Goal: Transaction & Acquisition: Book appointment/travel/reservation

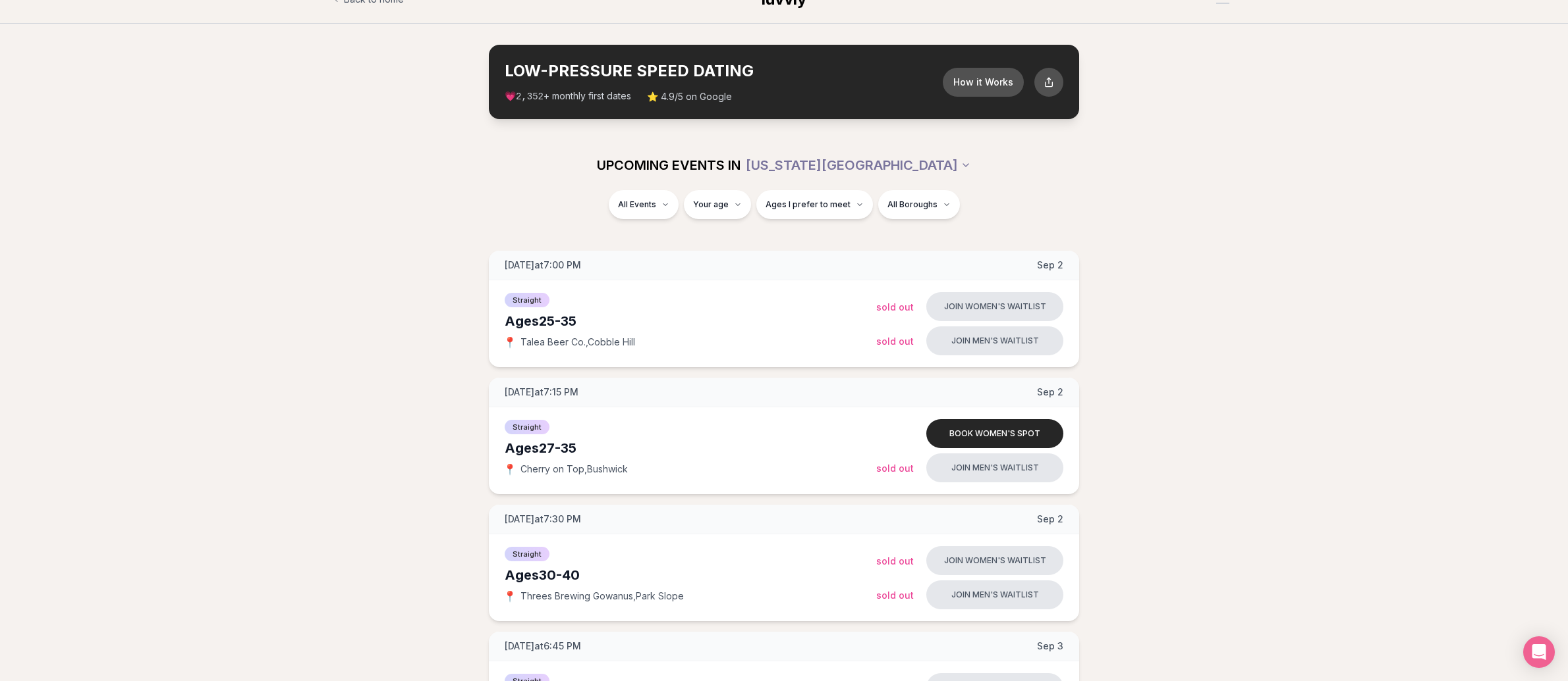
scroll to position [128, 0]
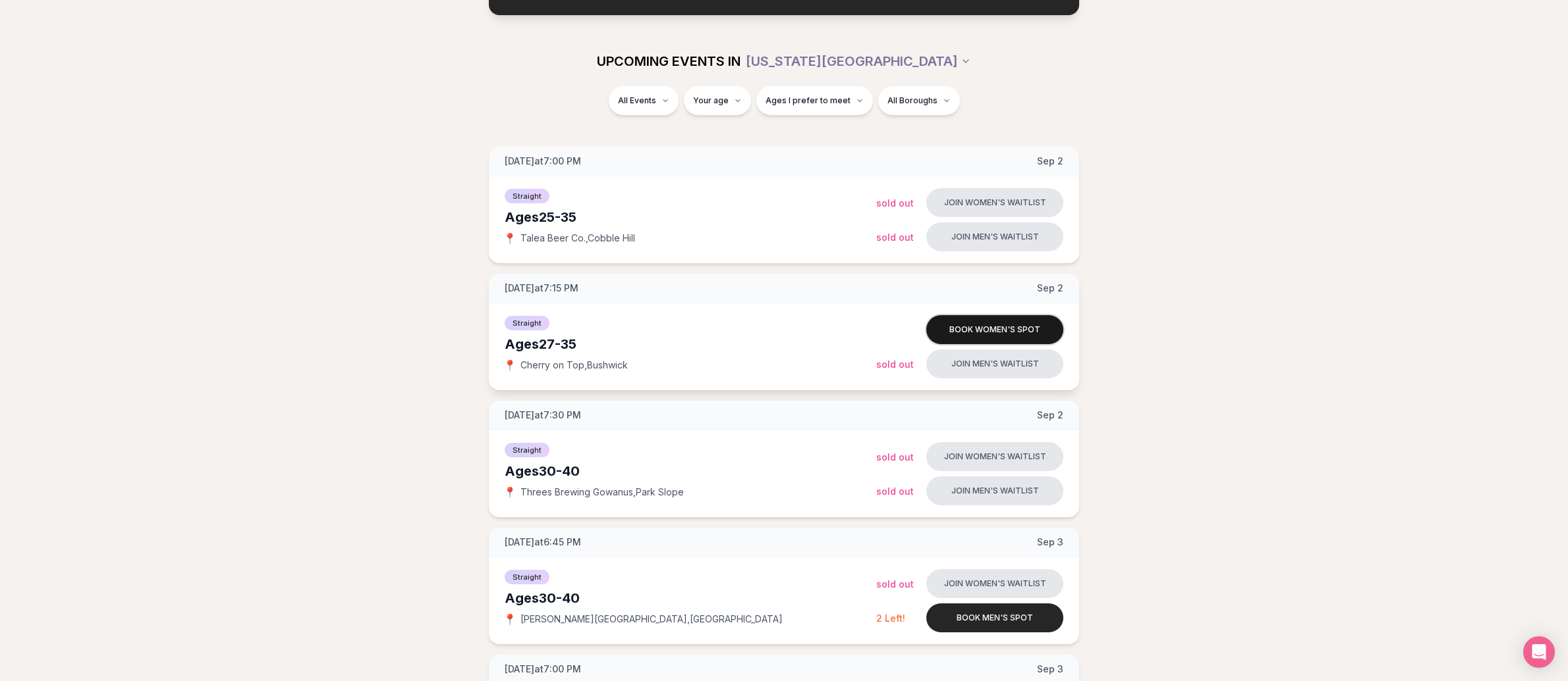
click at [1033, 333] on button "Book women's spot" at bounding box center [994, 329] width 137 height 29
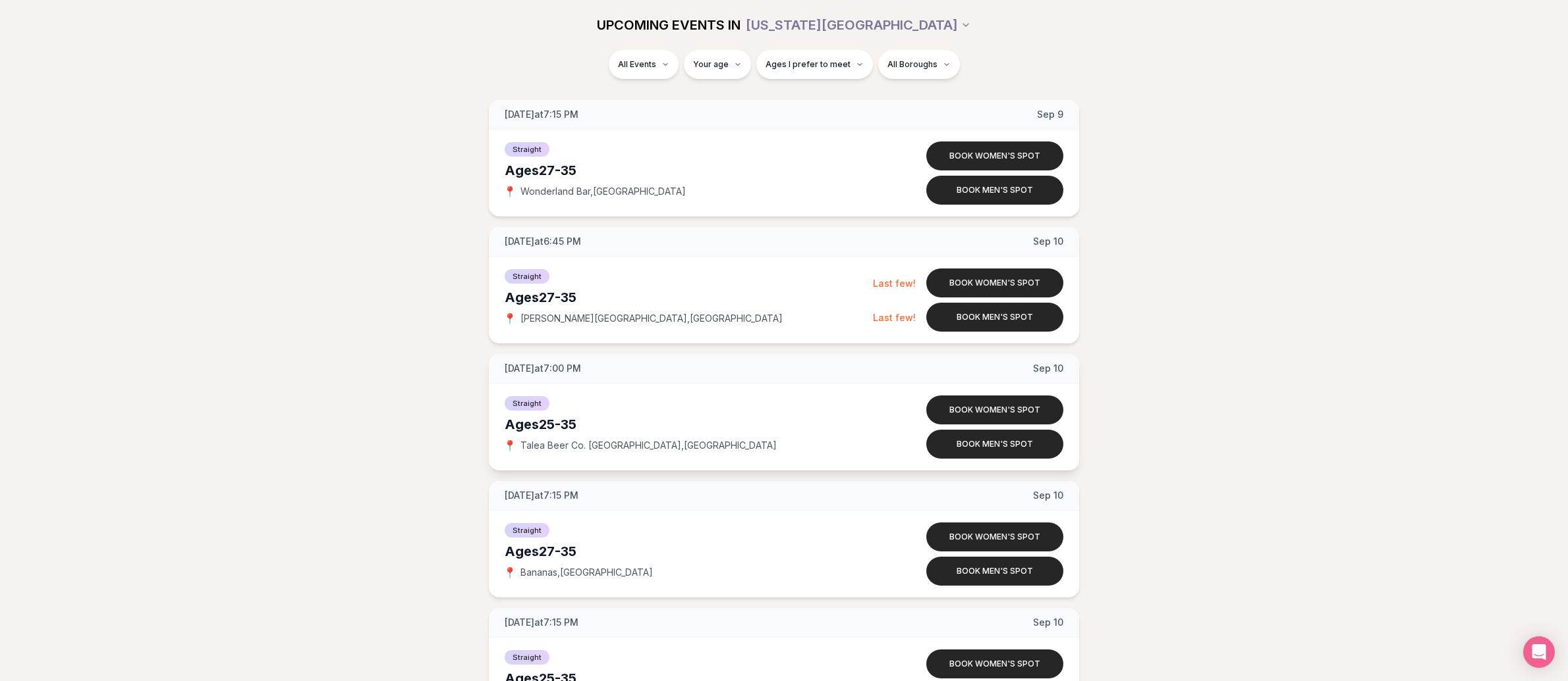
scroll to position [1459, 0]
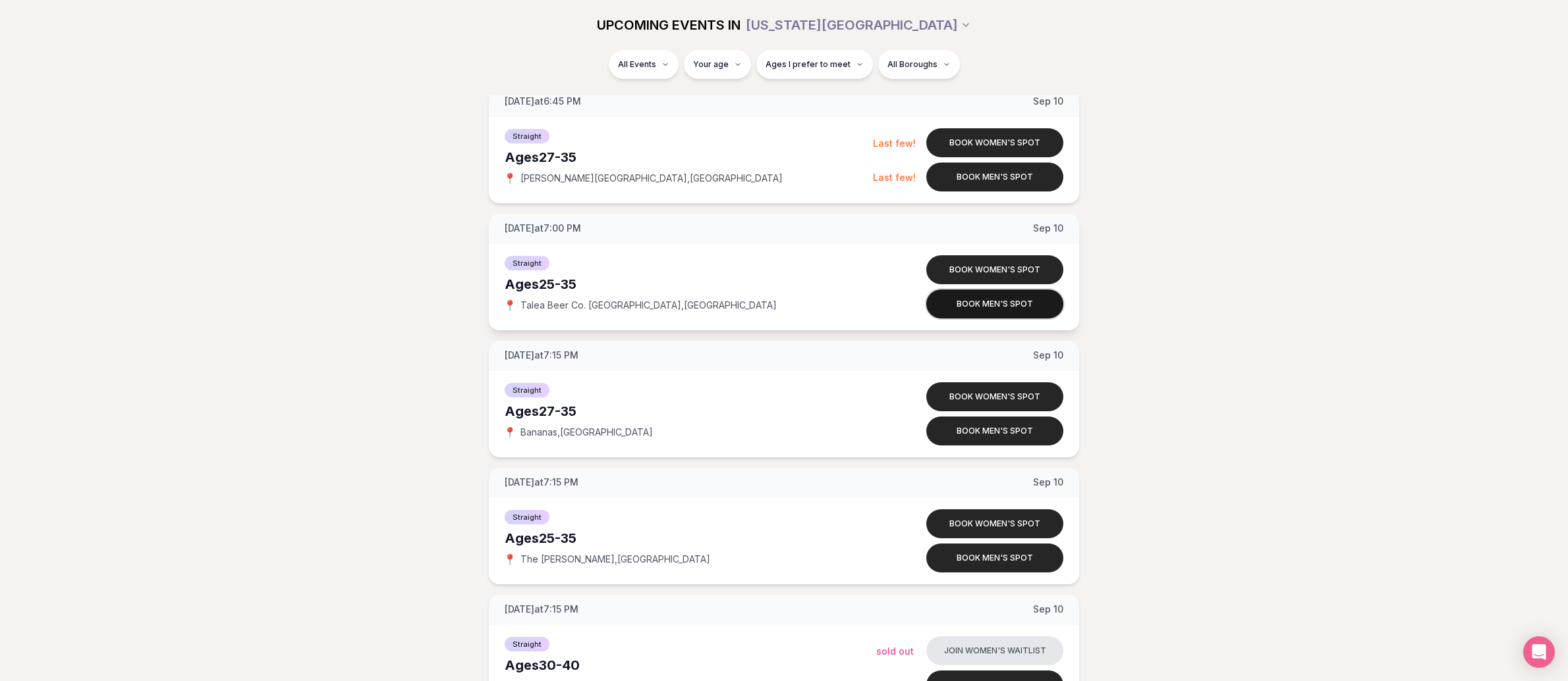
click at [1015, 311] on button "Book men's spot" at bounding box center [994, 304] width 137 height 29
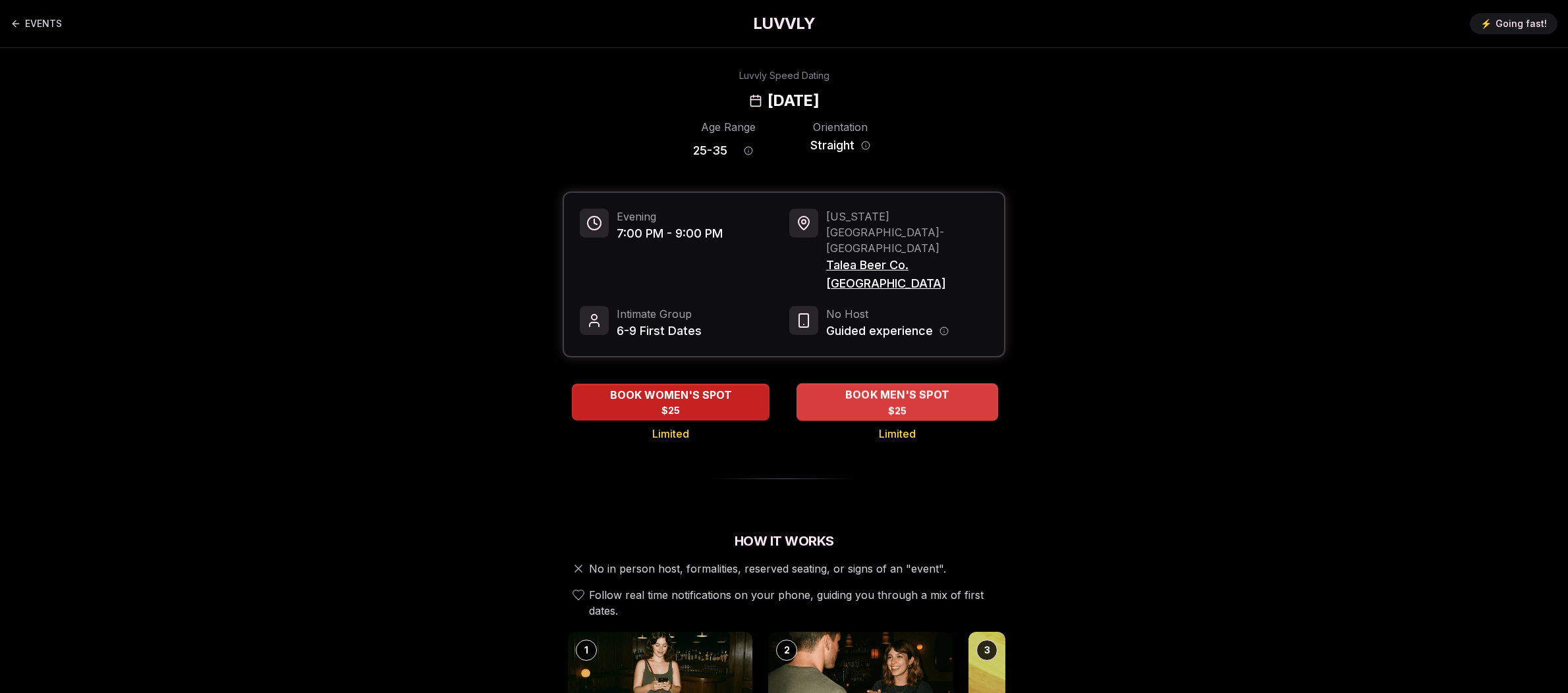
click at [987, 384] on div "BOOK MEN'S SPOT $25" at bounding box center [897, 402] width 202 height 37
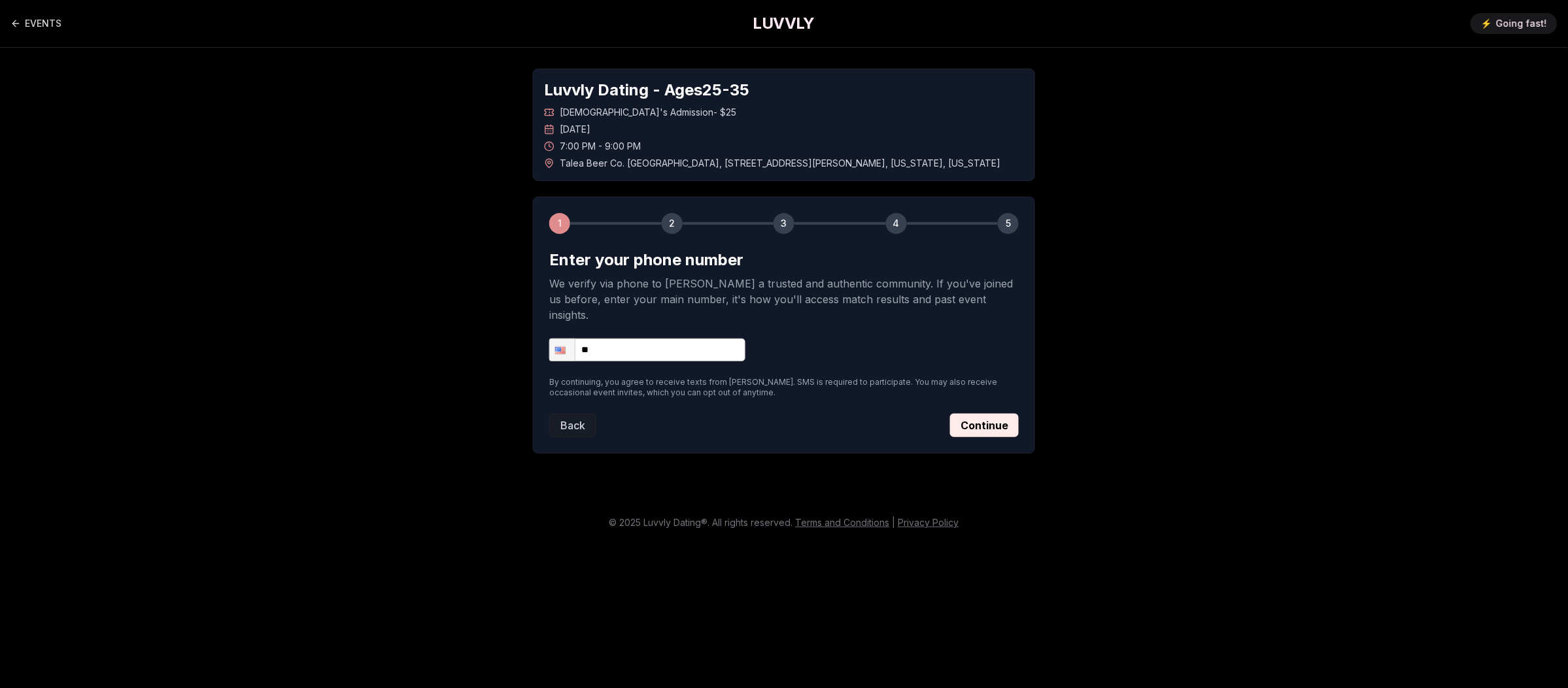
click at [713, 355] on form "Enter your phone number We verify via phone to foster a trusted and authentic c…" at bounding box center [784, 343] width 469 height 188
click at [716, 344] on input "**" at bounding box center [647, 350] width 196 height 23
type input "**********"
click at [975, 414] on button "Continue" at bounding box center [984, 426] width 68 height 24
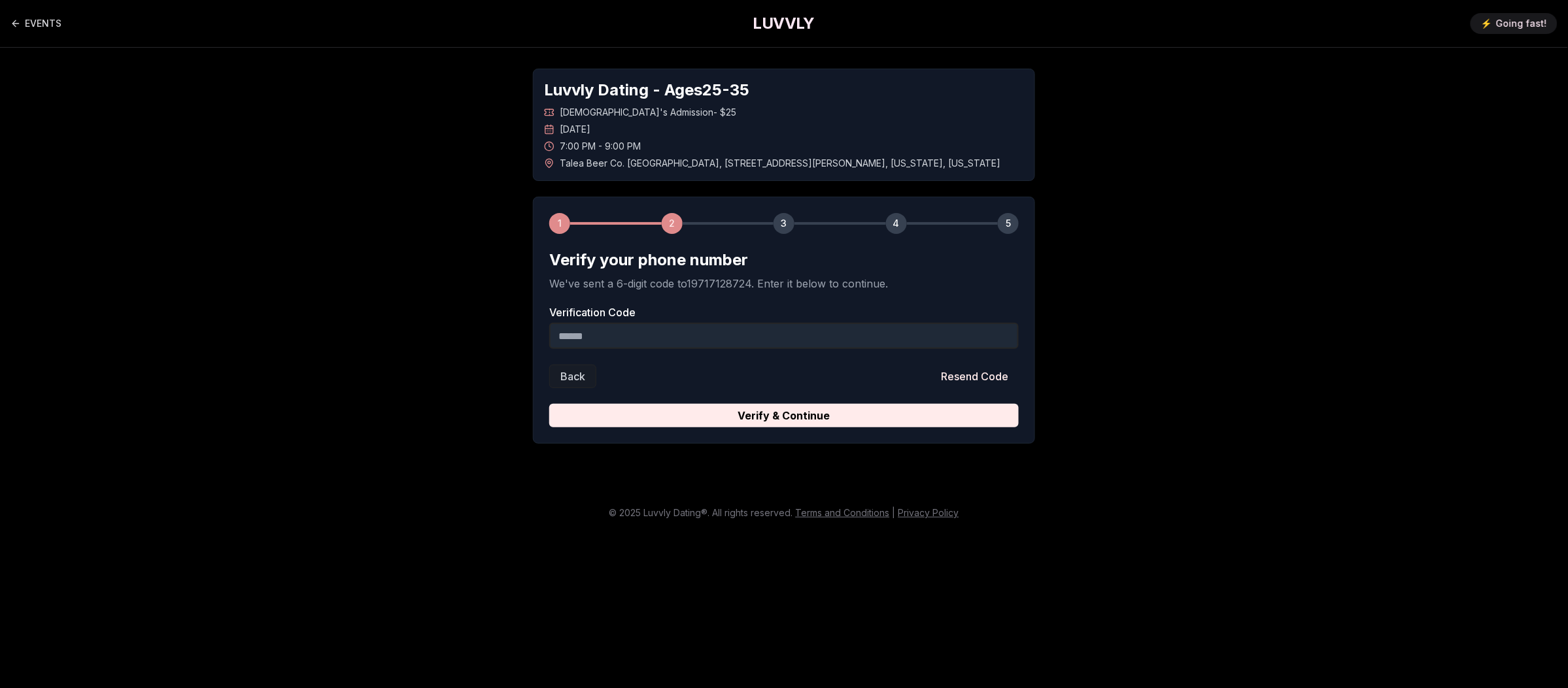
click at [725, 331] on input "Verification Code" at bounding box center [784, 336] width 469 height 26
click at [733, 346] on input "Verification Code" at bounding box center [784, 336] width 469 height 26
click at [871, 346] on input "Verification Code" at bounding box center [784, 336] width 469 height 26
paste input "******"
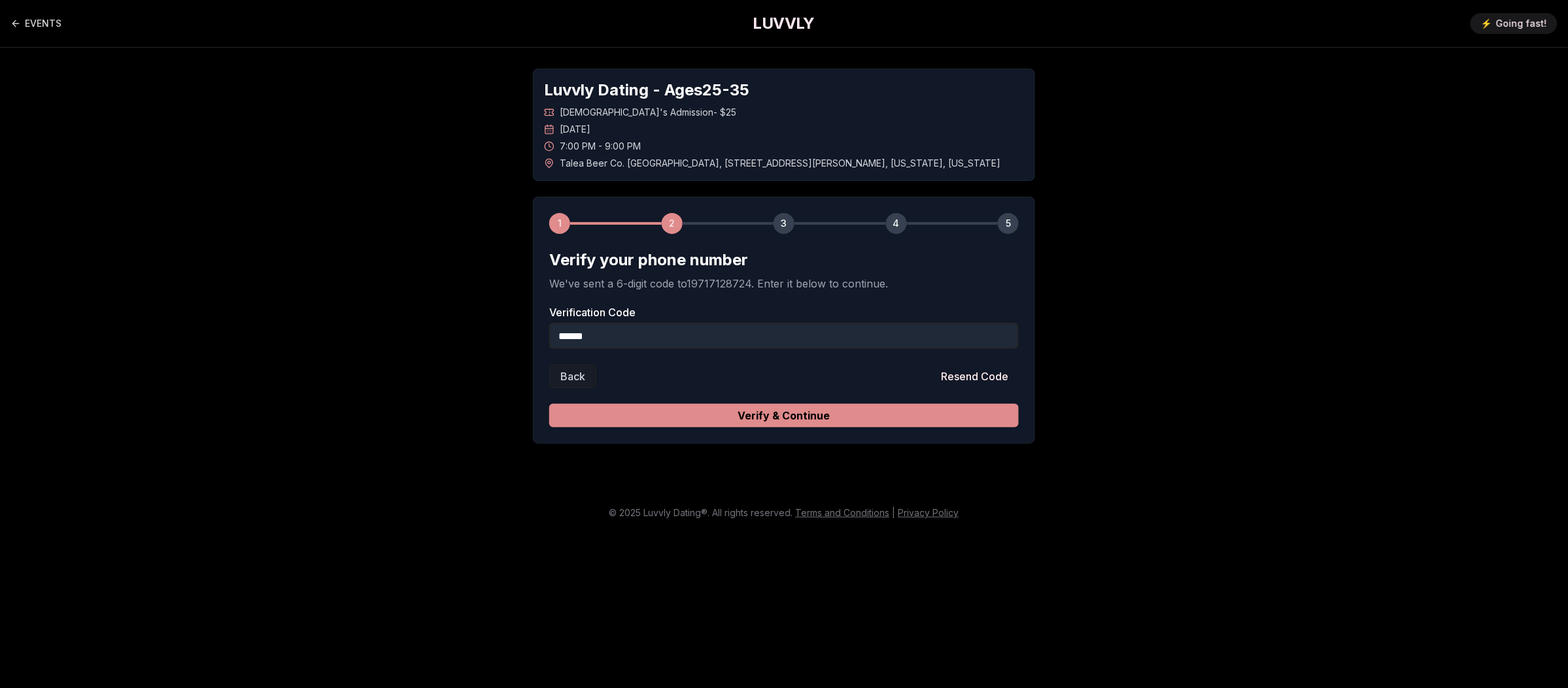
type input "******"
click at [804, 425] on button "Verify & Continue" at bounding box center [784, 415] width 469 height 24
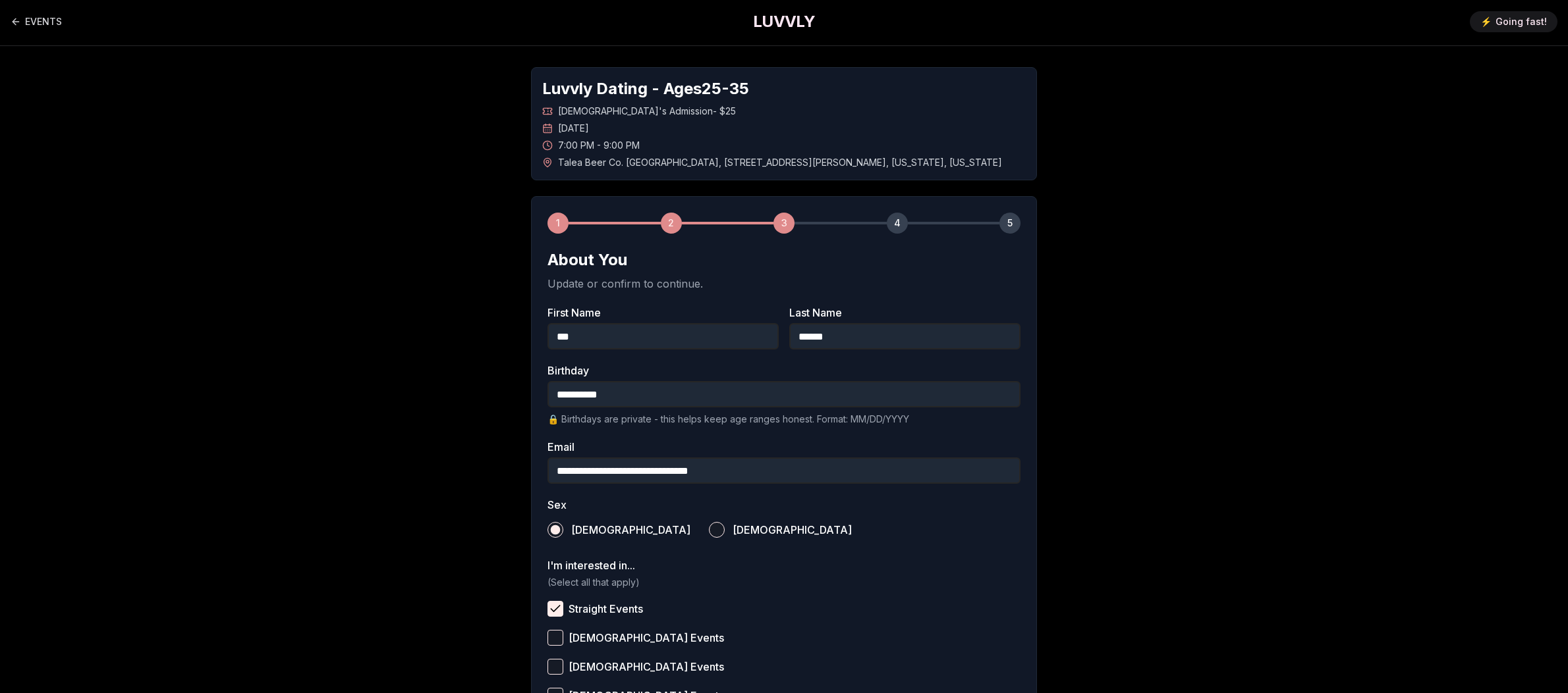
scroll to position [298, 0]
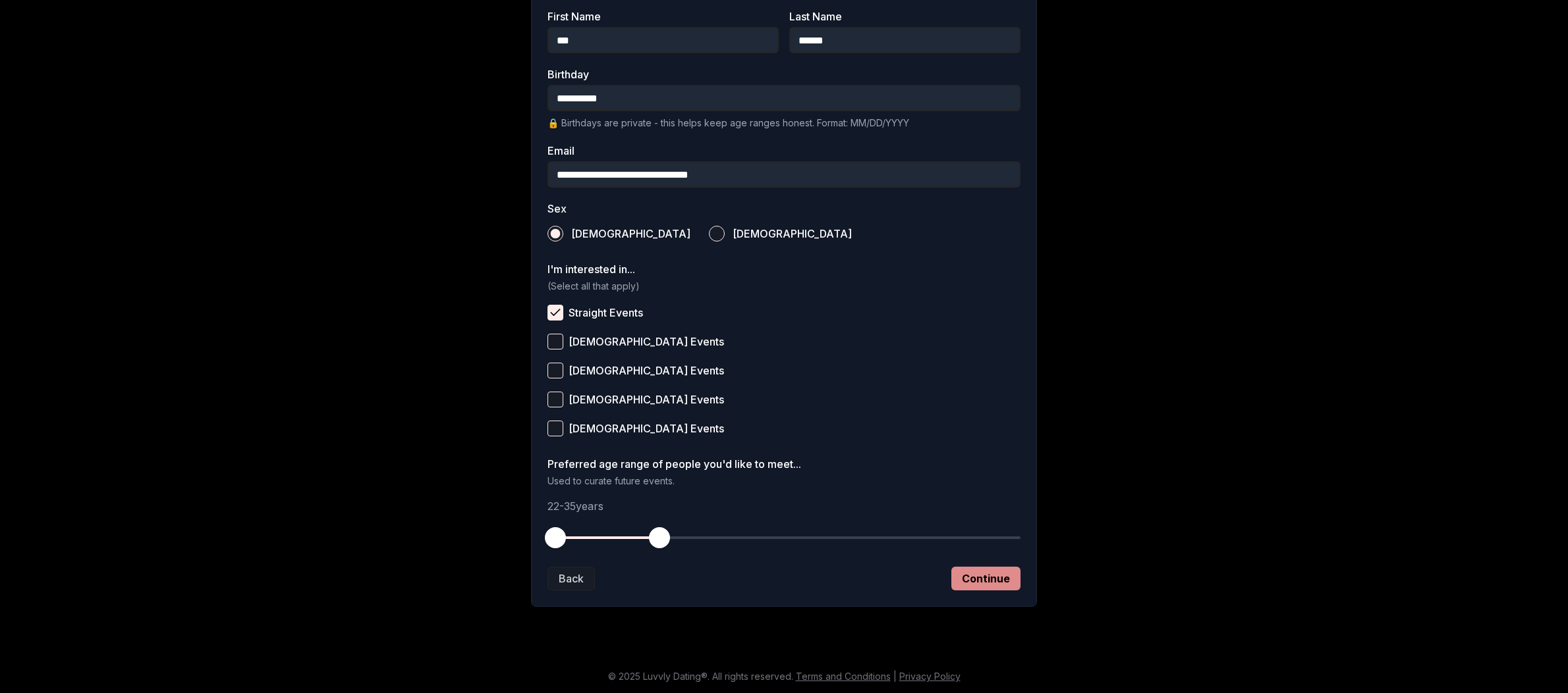
click at [976, 575] on button "Continue" at bounding box center [986, 579] width 69 height 24
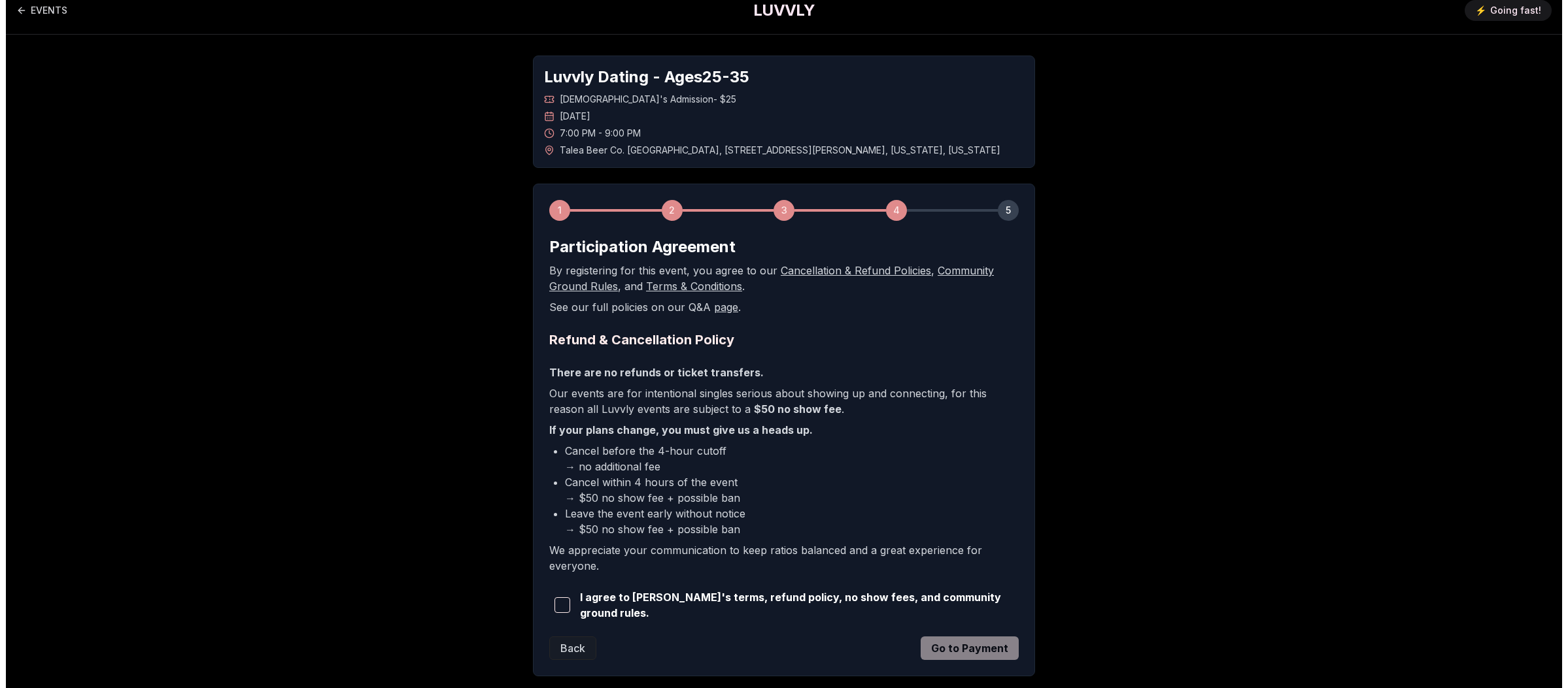
scroll to position [0, 0]
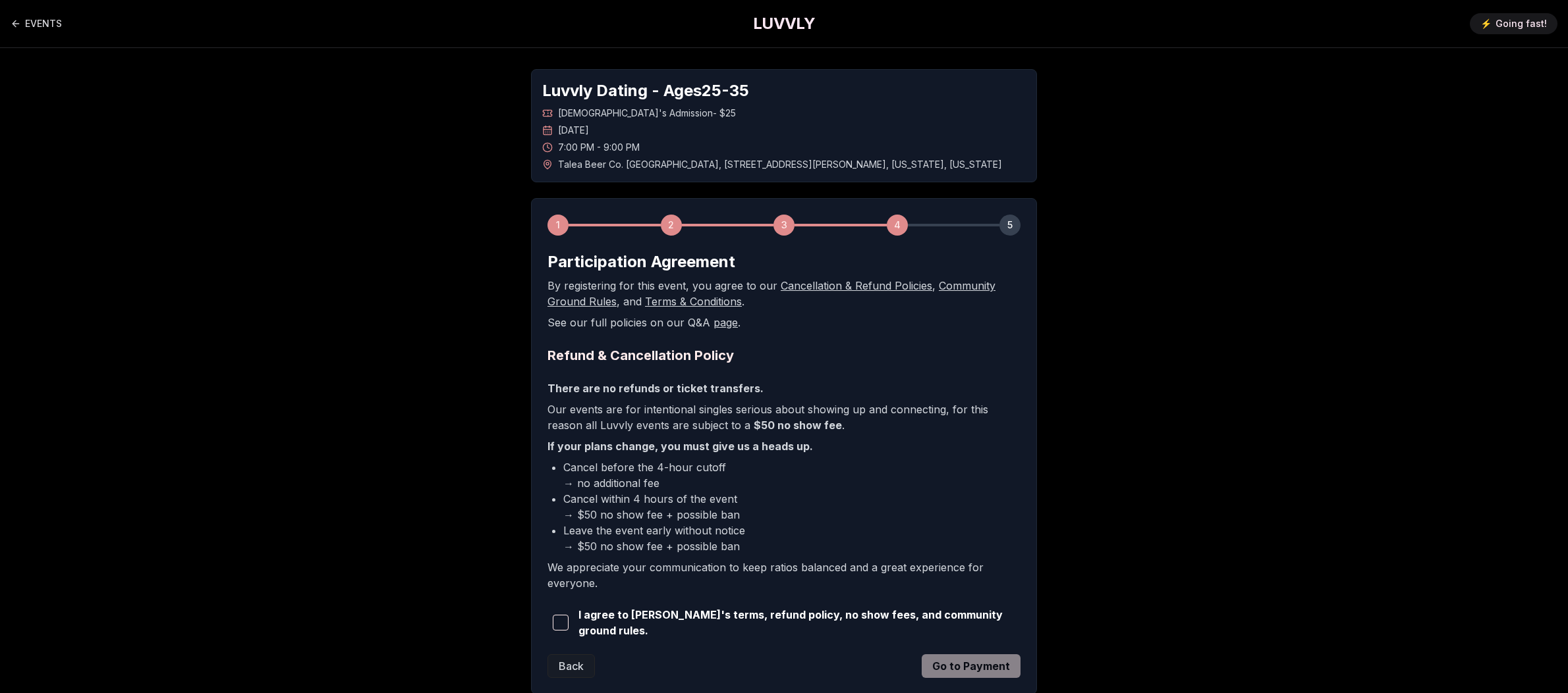
click at [787, 29] on h1 "LUVVLY" at bounding box center [784, 24] width 62 height 21
click at [786, 24] on h1 "LUVVLY" at bounding box center [784, 24] width 62 height 21
click at [981, 29] on div "EVENTS LUVVLY ⚡️ Going fast!" at bounding box center [784, 24] width 1568 height 48
click at [750, 29] on div "EVENTS LUVVLY ⚡️ Going fast!" at bounding box center [784, 24] width 1568 height 48
click at [807, 25] on h1 "LUVVLY" at bounding box center [784, 24] width 62 height 21
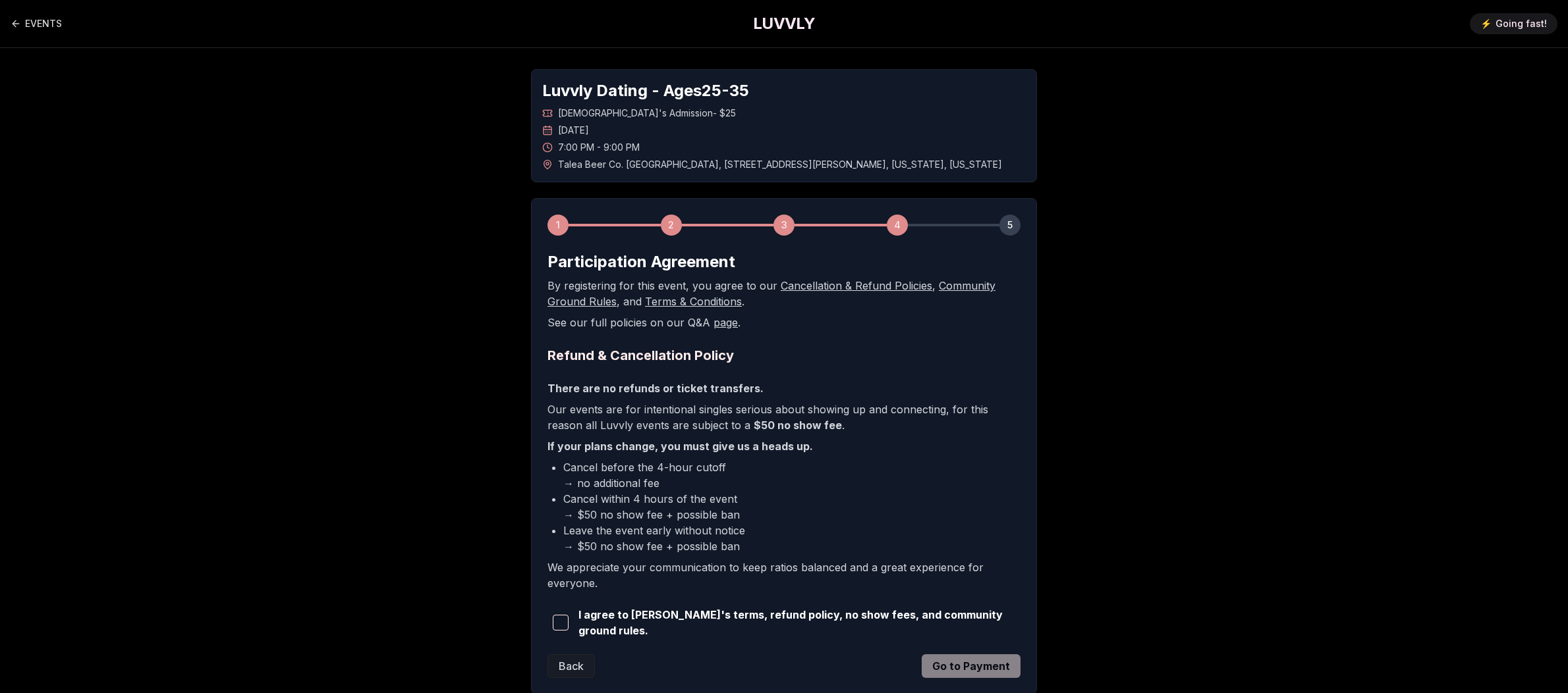
click at [785, 37] on div "EVENTS LUVVLY ⚡️ Going fast!" at bounding box center [784, 24] width 1568 height 48
click at [48, 25] on link "EVENTS" at bounding box center [36, 24] width 51 height 27
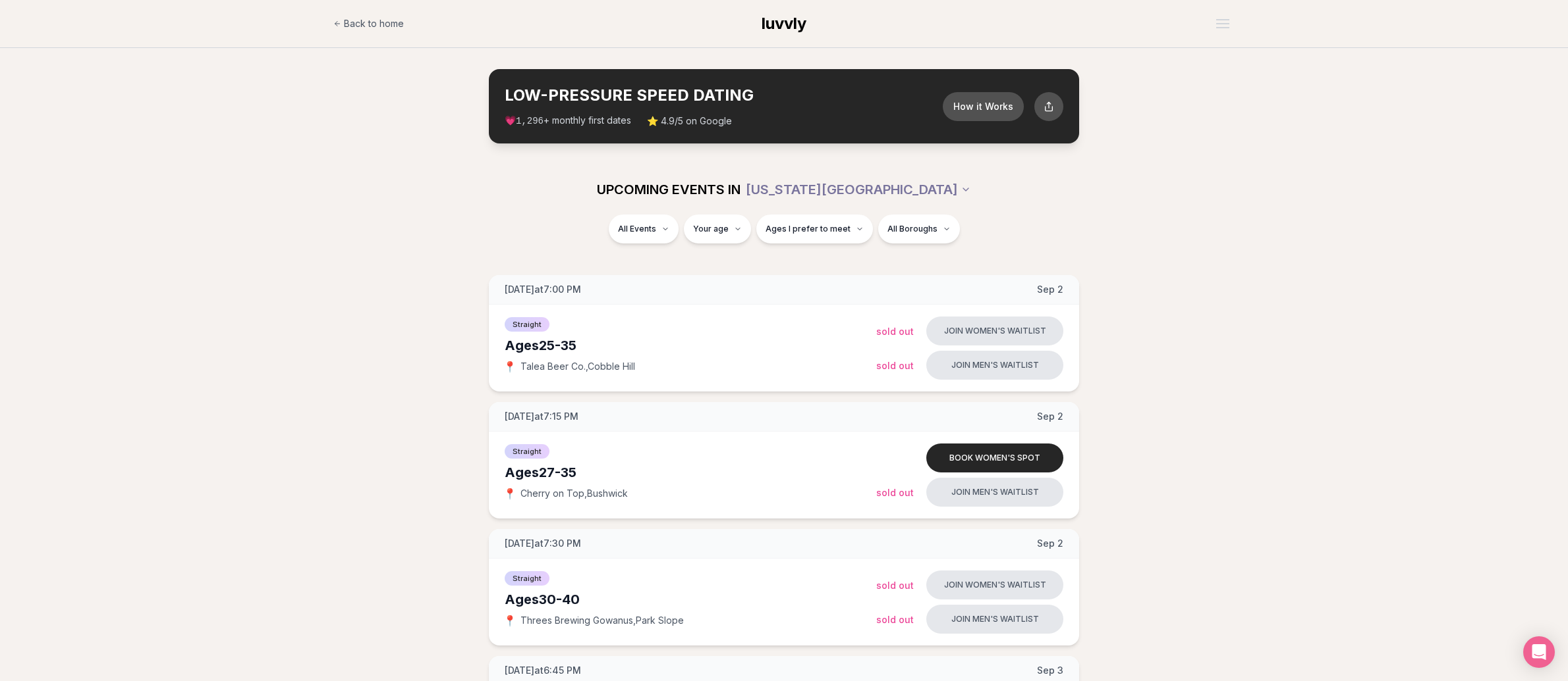
click at [752, 18] on div "Back to home luvvly" at bounding box center [783, 24] width 901 height 27
click at [762, 20] on span "luvvly" at bounding box center [784, 23] width 45 height 19
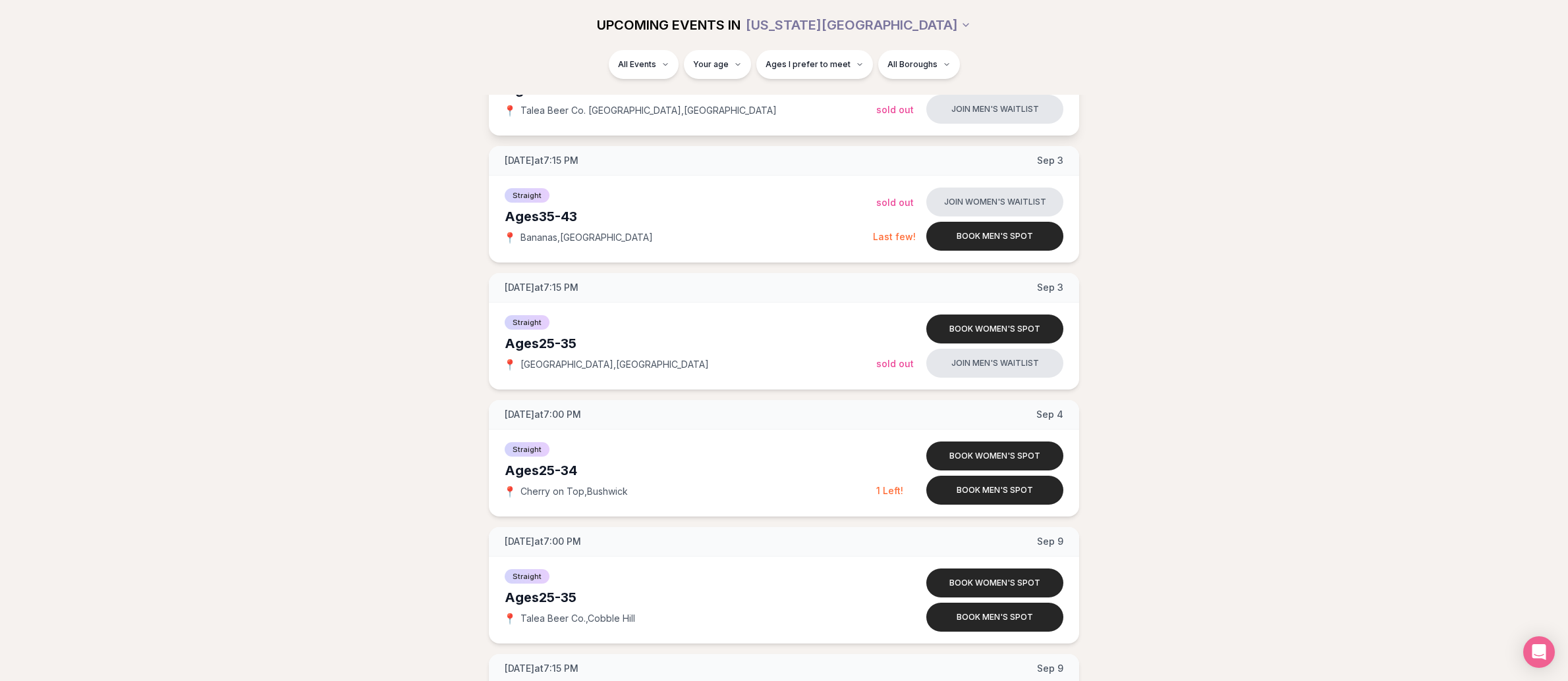
scroll to position [981, 0]
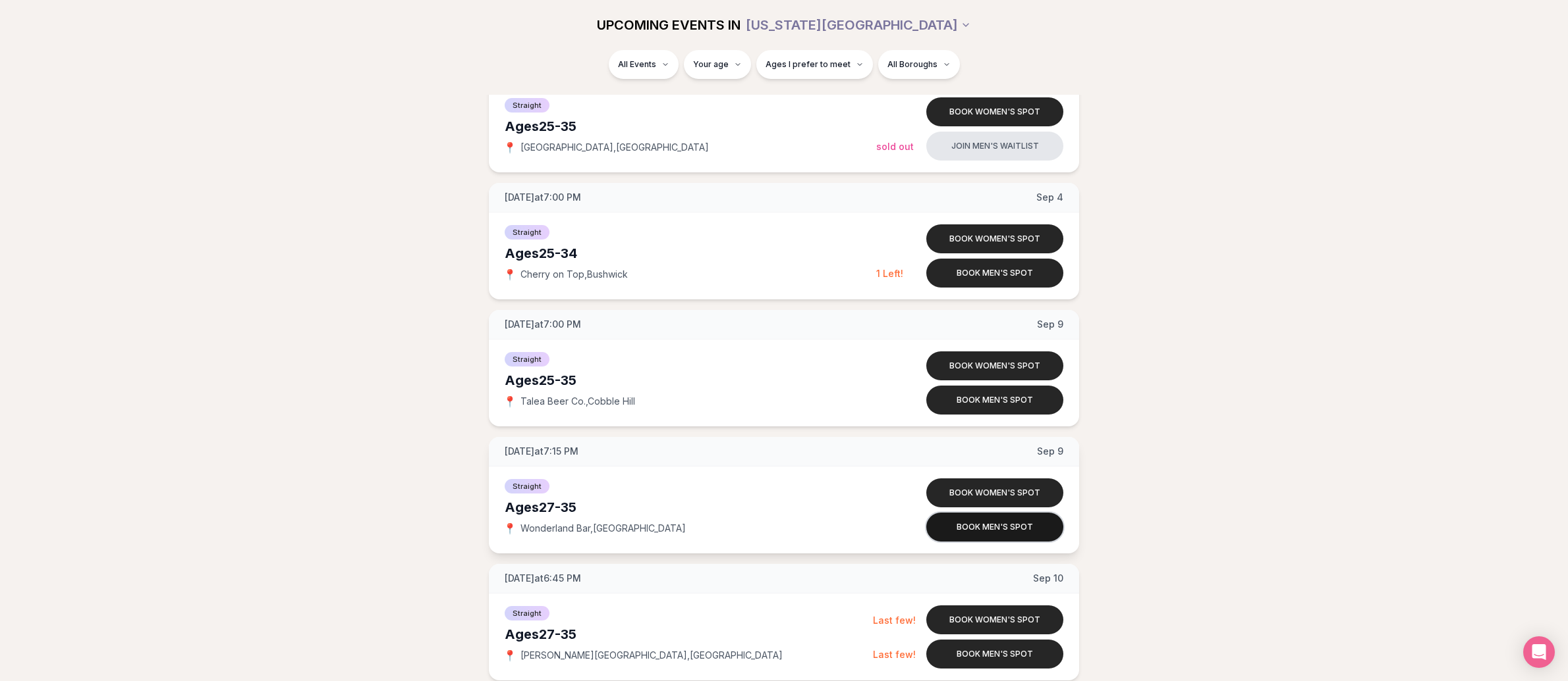
click at [1005, 528] on button "Book men's spot" at bounding box center [994, 527] width 137 height 29
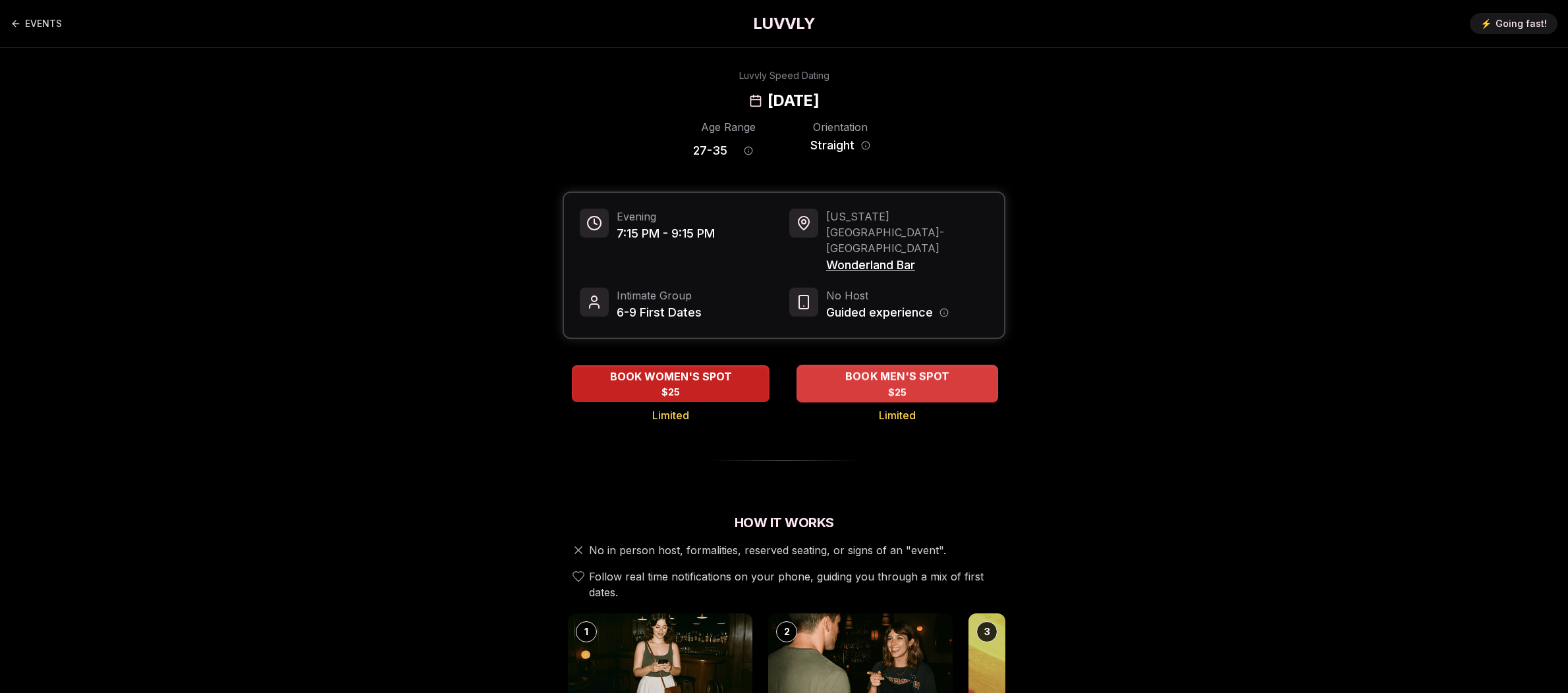
click at [945, 369] on span "BOOK MEN'S SPOT" at bounding box center [897, 376] width 110 height 16
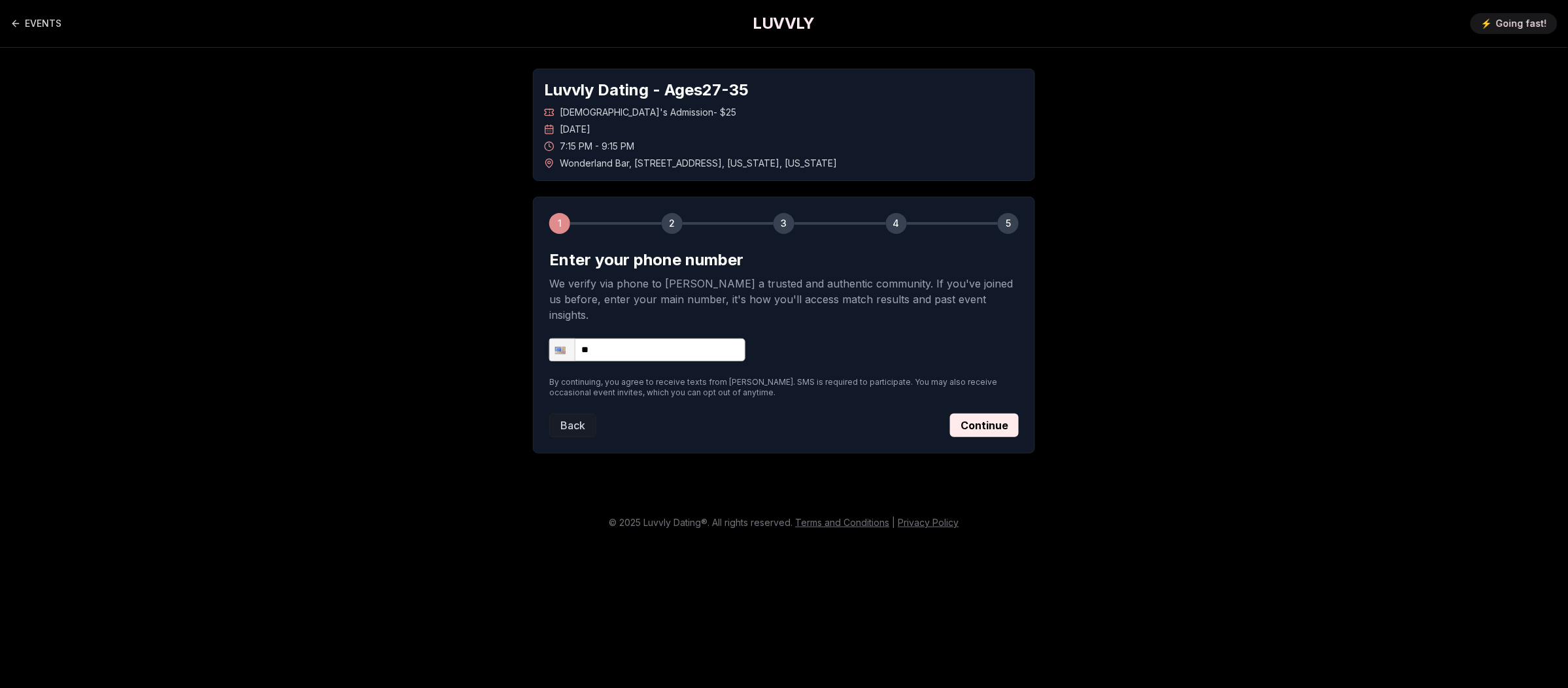
click at [689, 339] on input "**" at bounding box center [647, 350] width 196 height 23
type input "**********"
click at [995, 415] on button "Continue" at bounding box center [984, 426] width 68 height 24
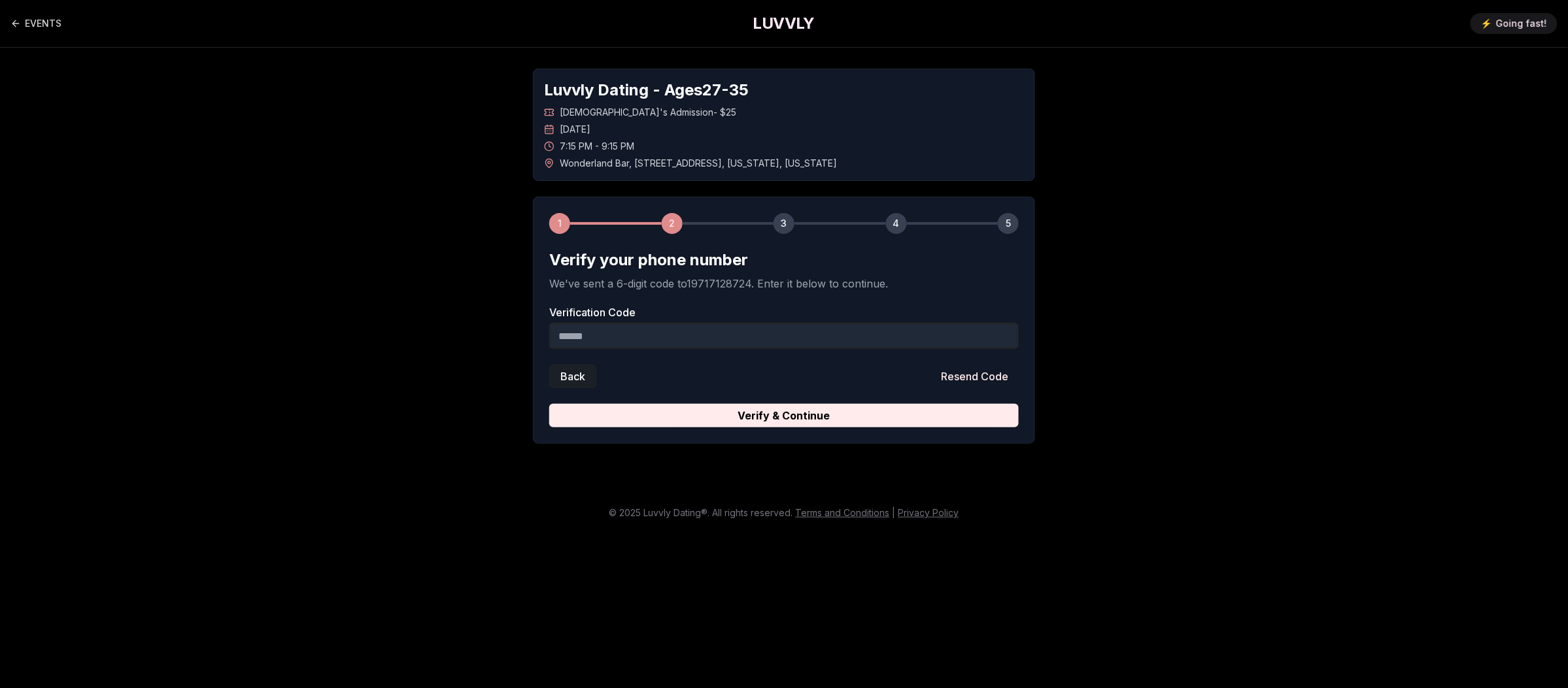
click at [564, 382] on button "Back" at bounding box center [573, 376] width 47 height 24
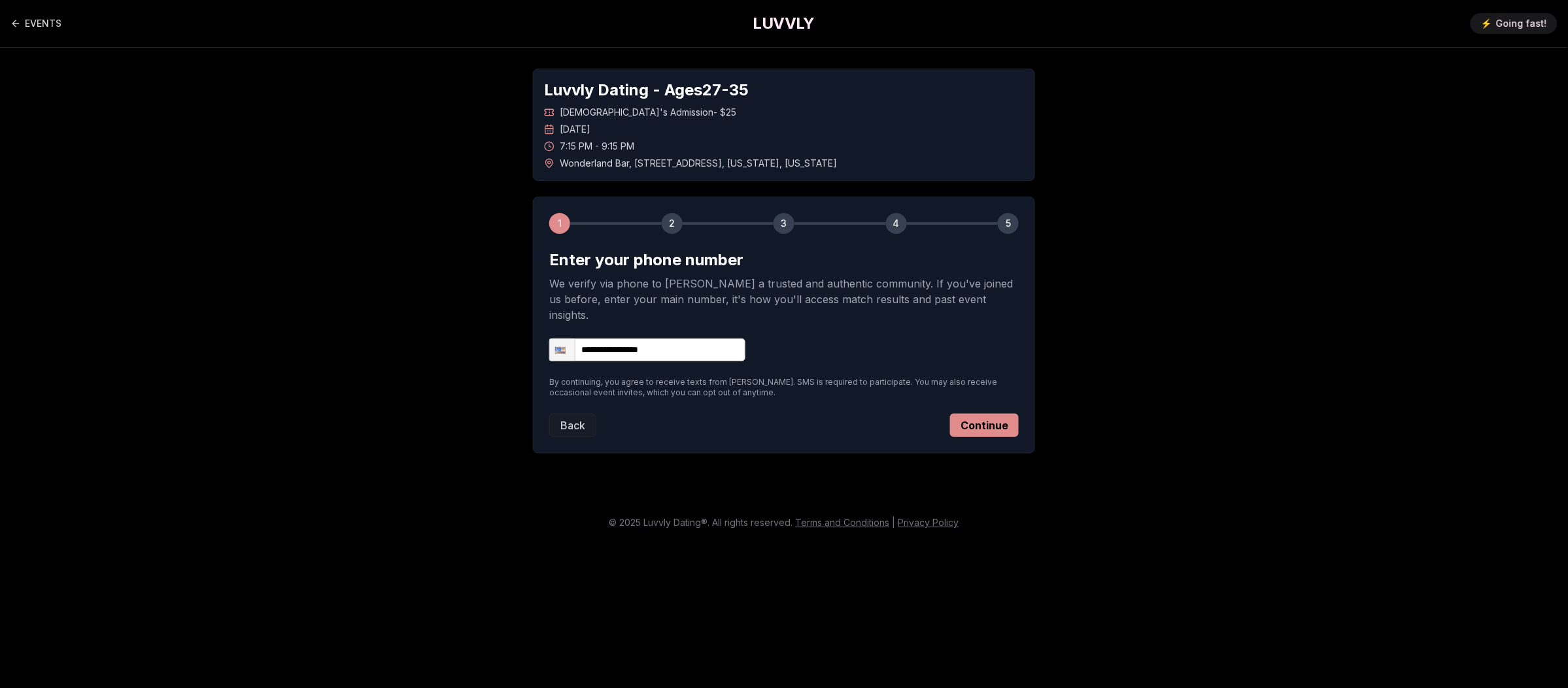
click at [1013, 414] on button "Continue" at bounding box center [984, 426] width 68 height 24
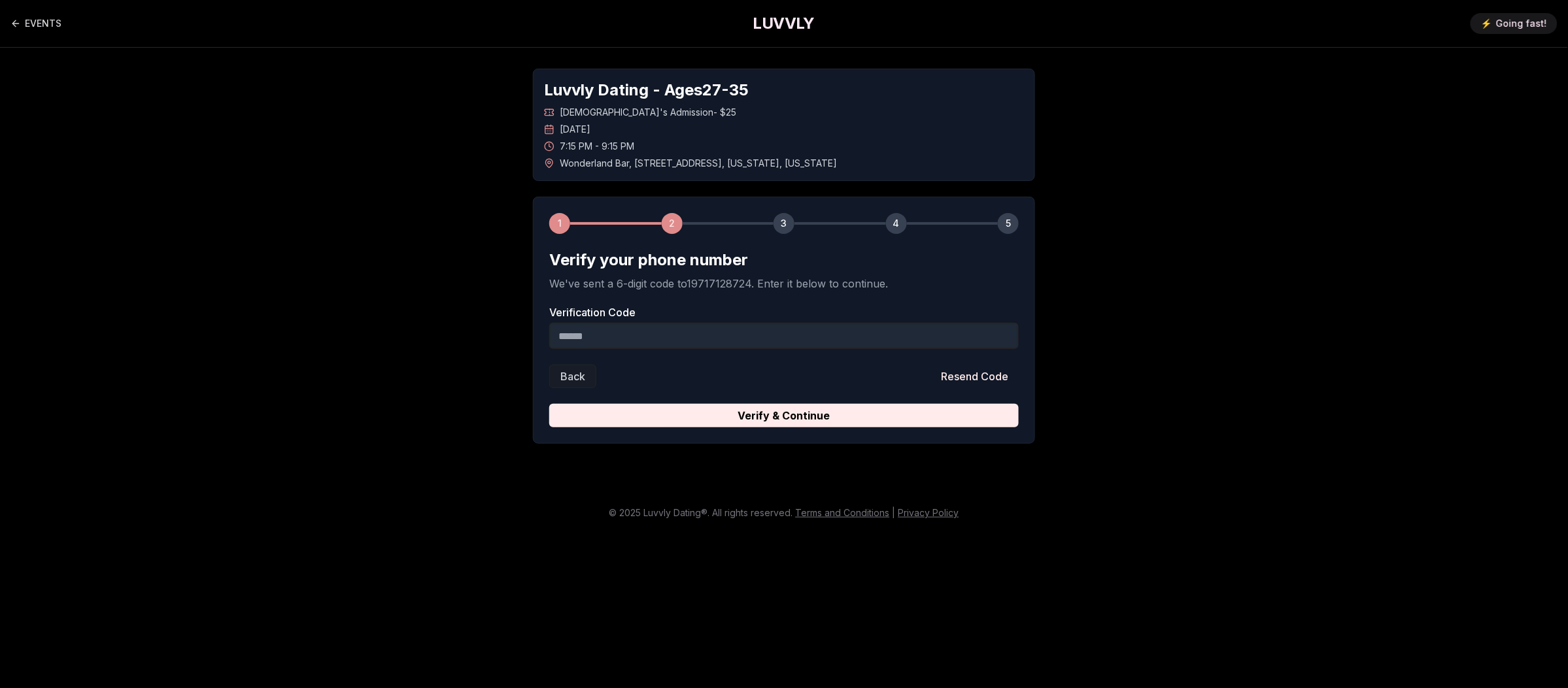
click at [610, 341] on input "Verification Code" at bounding box center [784, 336] width 469 height 26
click at [504, 596] on main "EVENTS LUVVLY ⚡️ Going fast! Luvvly Dating - Ages [DEMOGRAPHIC_DATA] [DEMOGRAPH…" at bounding box center [784, 344] width 1568 height 688
click at [760, 330] on input "Verification Code" at bounding box center [784, 336] width 469 height 26
paste input "******"
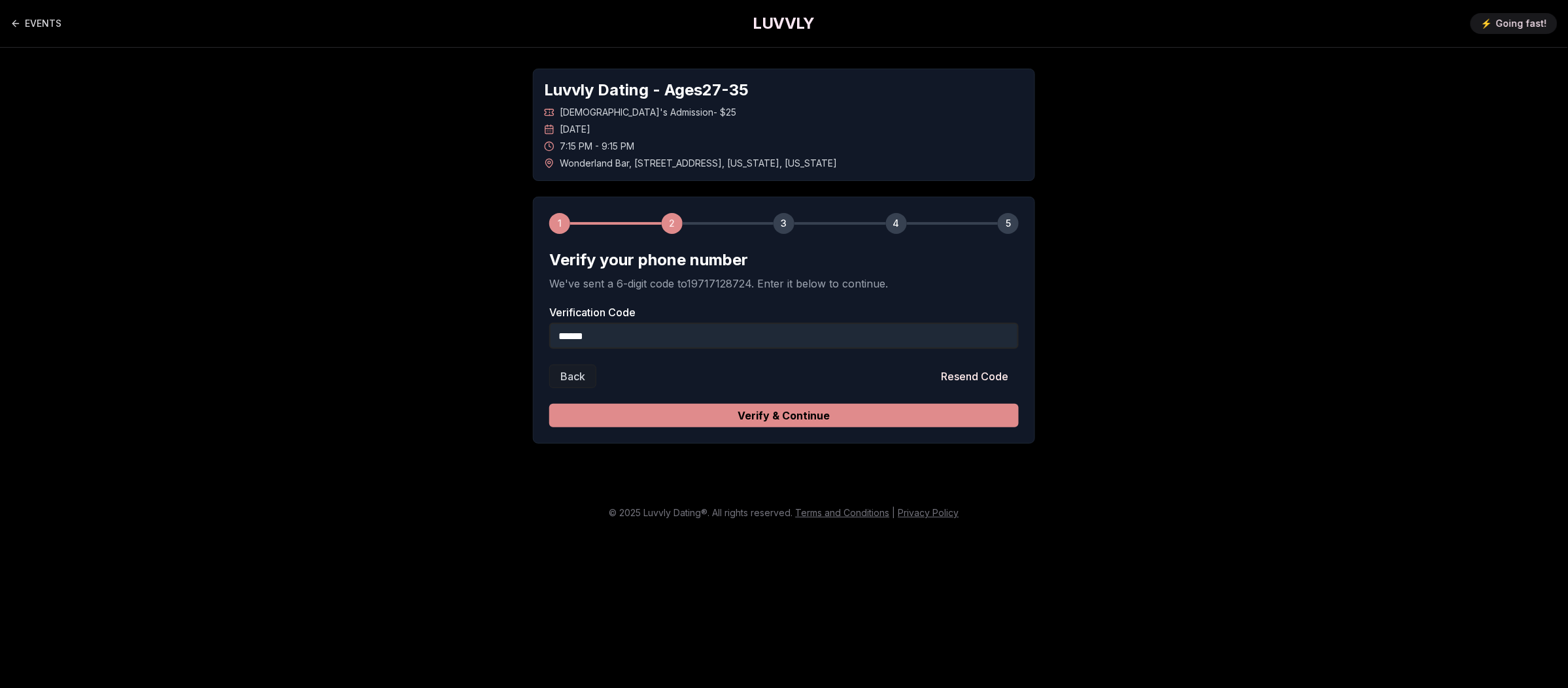
type input "******"
click at [788, 426] on button "Verify & Continue" at bounding box center [784, 415] width 469 height 24
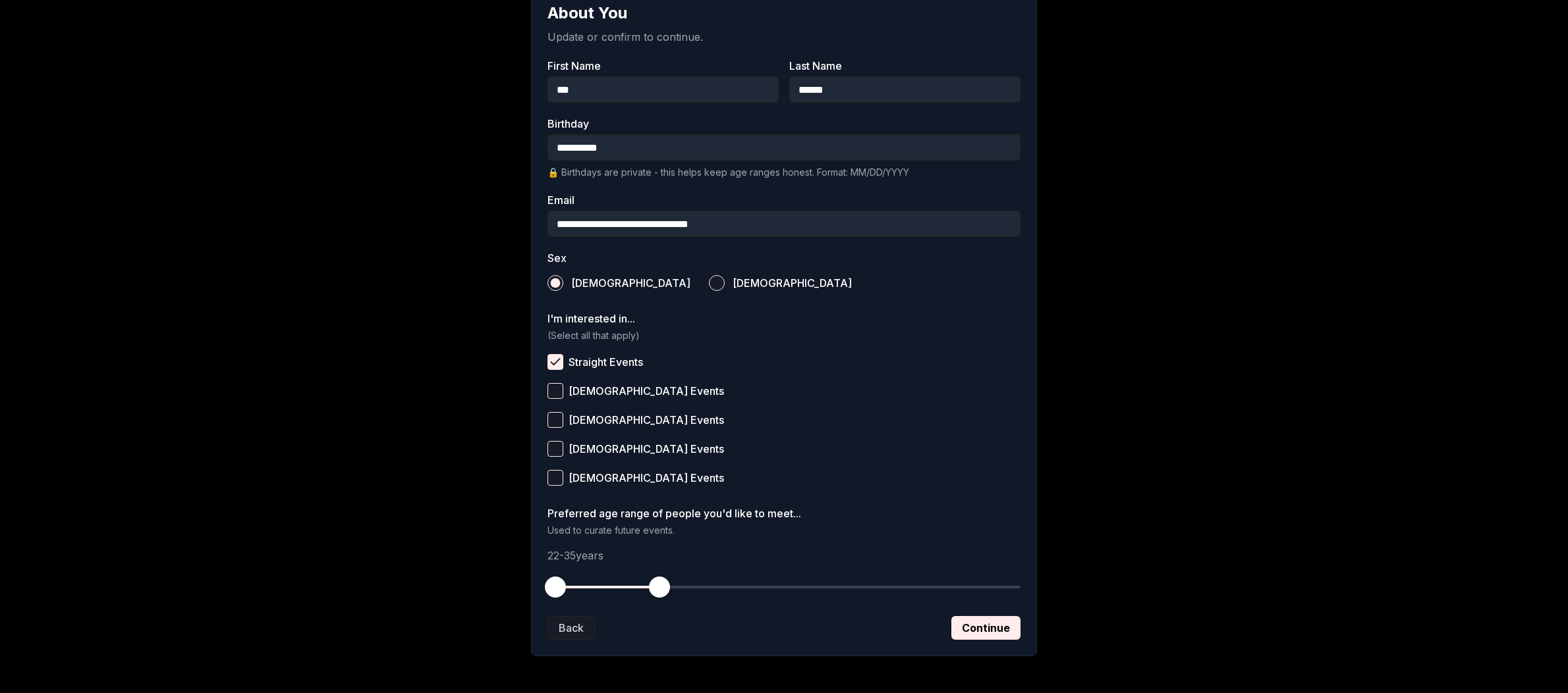
scroll to position [298, 0]
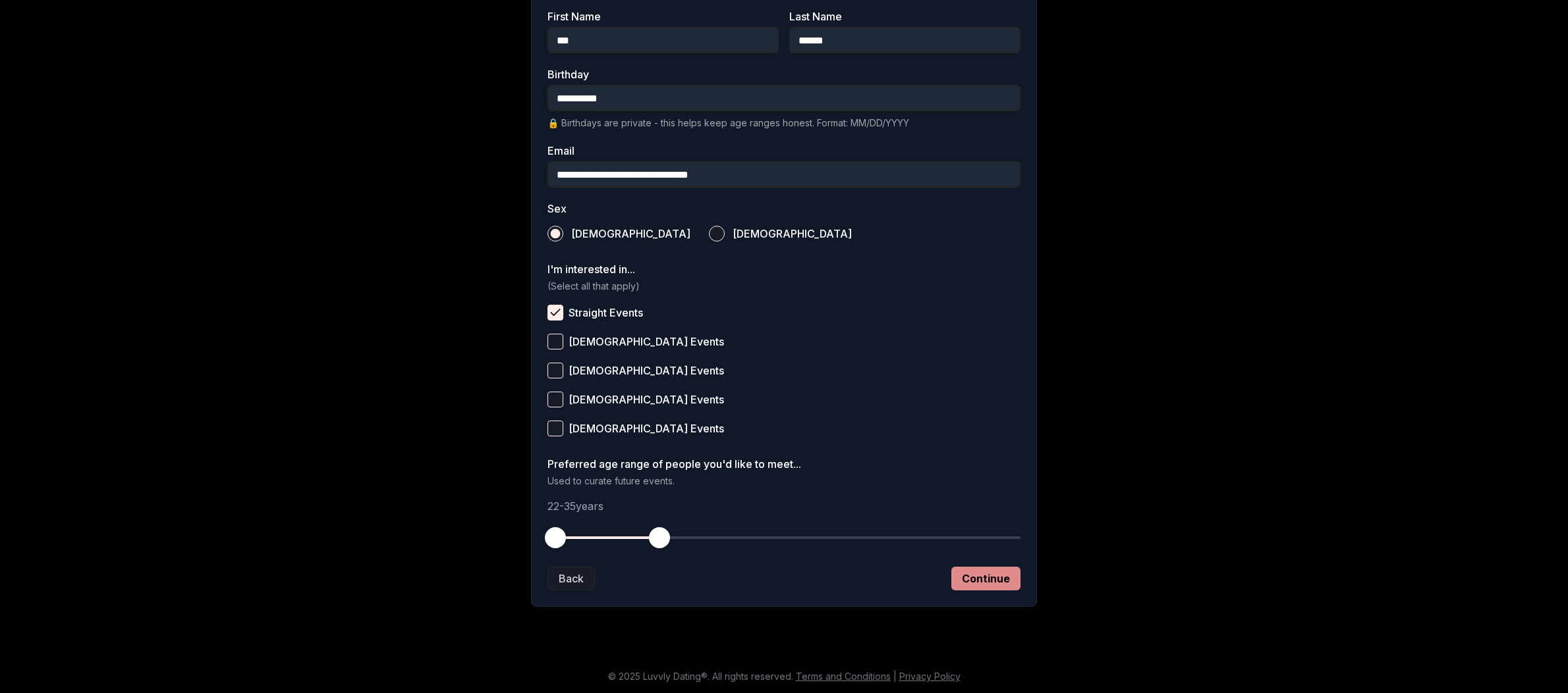
click at [986, 581] on button "Continue" at bounding box center [986, 579] width 69 height 24
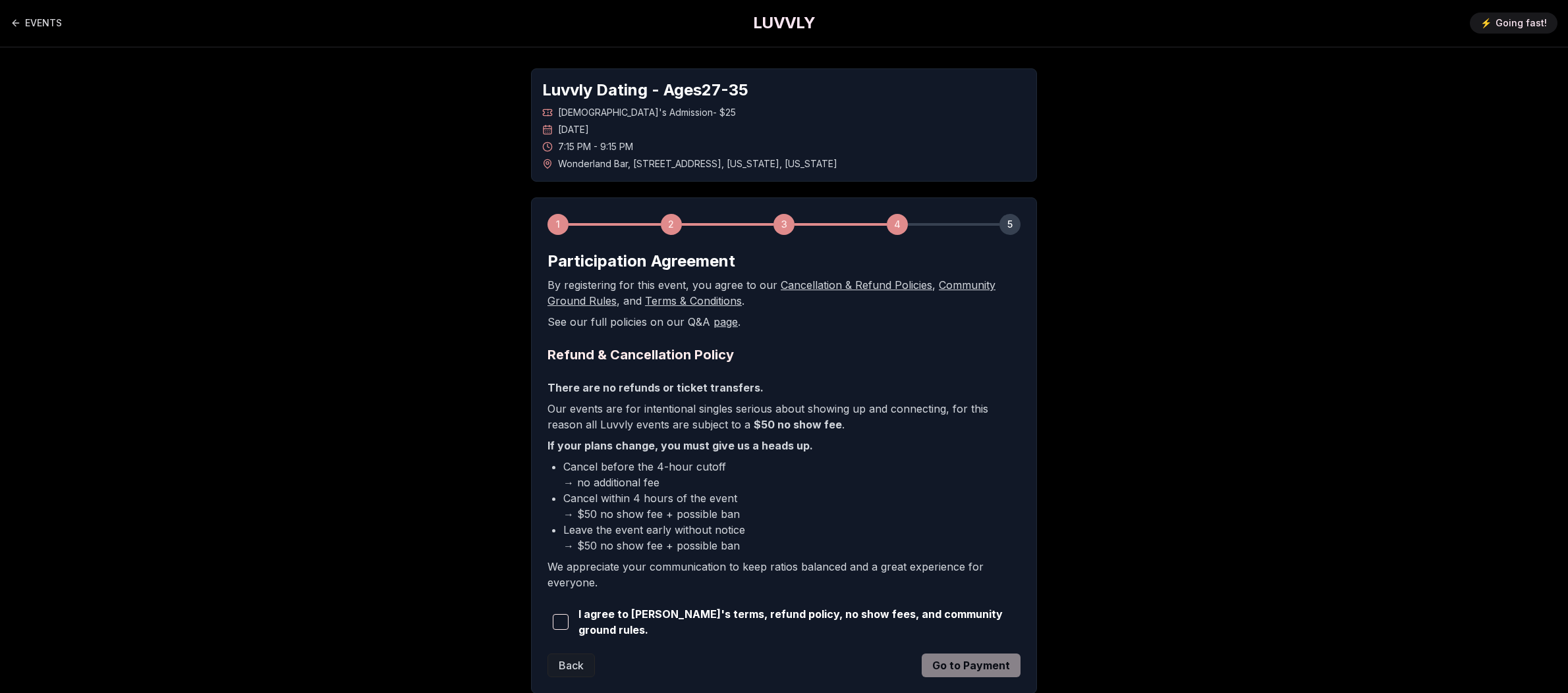
scroll to position [0, 0]
click at [561, 617] on span "button" at bounding box center [561, 623] width 16 height 16
click at [998, 671] on button "Go to Payment" at bounding box center [971, 666] width 99 height 24
